Goal: Information Seeking & Learning: Check status

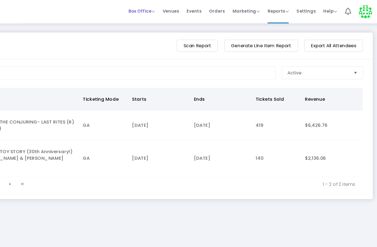
click at [163, 12] on span "Box Office" at bounding box center [174, 9] width 22 height 5
click at [163, 10] on span "Box Office" at bounding box center [174, 9] width 22 height 5
click at [163, 9] on span "Box Office" at bounding box center [174, 9] width 22 height 5
click at [163, 29] on li "Bookings" at bounding box center [182, 29] width 39 height 11
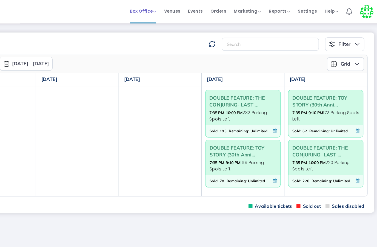
scroll to position [0, 140]
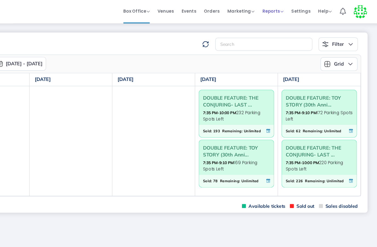
click at [280, 9] on span "Reports" at bounding box center [289, 9] width 18 height 5
click at [280, 26] on li "Sales Reports" at bounding box center [298, 29] width 36 height 11
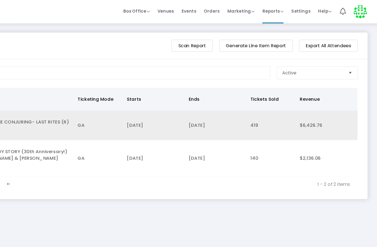
click at [17, 105] on td "DOUBLE FEATURE: THE CONJURING- LAST RITES (R) and WEAPONS (R)" at bounding box center [69, 105] width 104 height 25
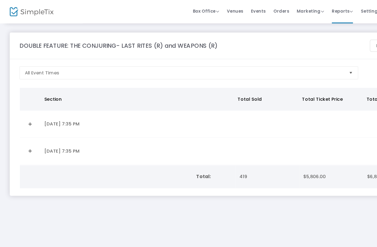
click at [24, 127] on link "Expand Details" at bounding box center [25, 127] width 11 height 9
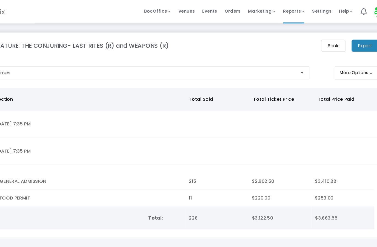
click at [312, 44] on m-button "Back" at bounding box center [322, 38] width 21 height 10
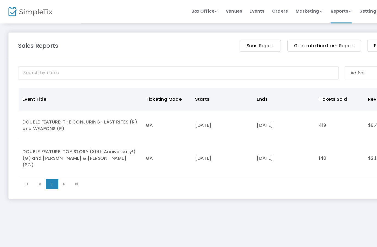
click at [36, 133] on td "DOUBLE FEATURE: TOY STORY (30th Anniversary!)(G) and [PERSON_NAME] & [PERSON_NA…" at bounding box center [69, 133] width 104 height 30
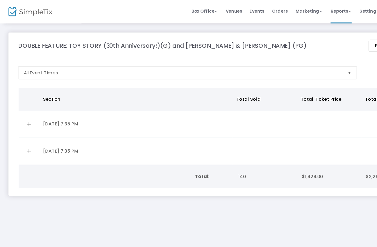
click at [26, 130] on link "Expand Details" at bounding box center [25, 127] width 11 height 9
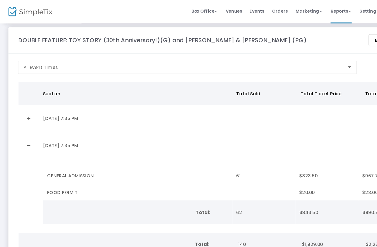
scroll to position [4, 0]
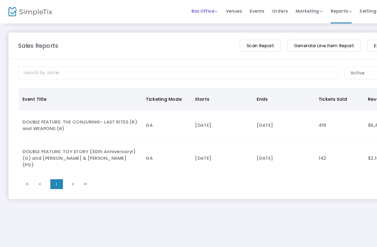
click at [185, 9] on span "Box Office" at bounding box center [174, 9] width 22 height 5
click at [181, 8] on span "Box Office" at bounding box center [174, 9] width 22 height 5
click at [180, 9] on span "Box Office" at bounding box center [174, 9] width 22 height 5
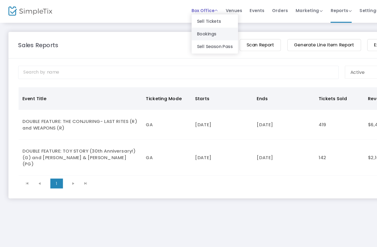
click at [184, 27] on li "Bookings" at bounding box center [182, 29] width 39 height 11
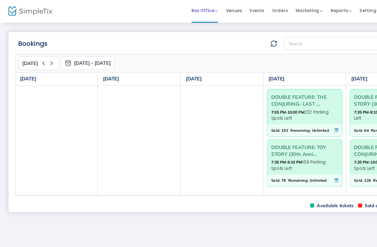
scroll to position [0, 140]
